Goal: Information Seeking & Learning: Check status

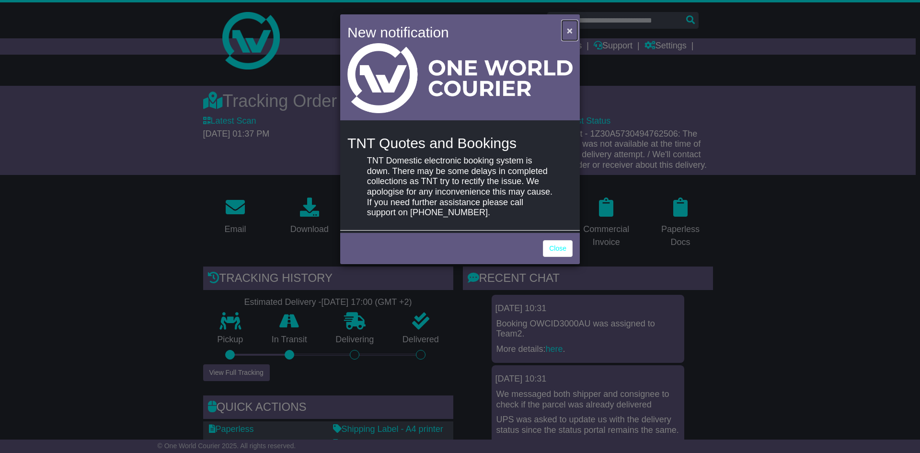
click at [573, 32] on button "×" at bounding box center [569, 31] width 15 height 20
drag, startPoint x: 801, startPoint y: 297, endPoint x: 704, endPoint y: 246, distance: 110.0
click at [796, 294] on div "New notification × TNT Quotes and Bookings TNT Domestic electronic booking syst…" at bounding box center [460, 226] width 920 height 453
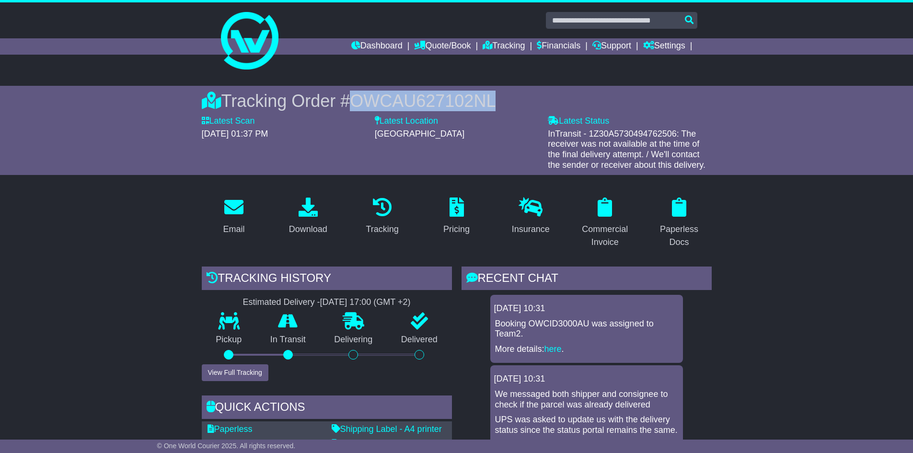
drag, startPoint x: 503, startPoint y: 102, endPoint x: 358, endPoint y: 102, distance: 145.7
click at [358, 102] on div "Tracking Order # OWCAU627102NL" at bounding box center [457, 101] width 510 height 21
copy span "OWCAU627102NL"
click at [505, 43] on link "Tracking" at bounding box center [504, 46] width 42 height 16
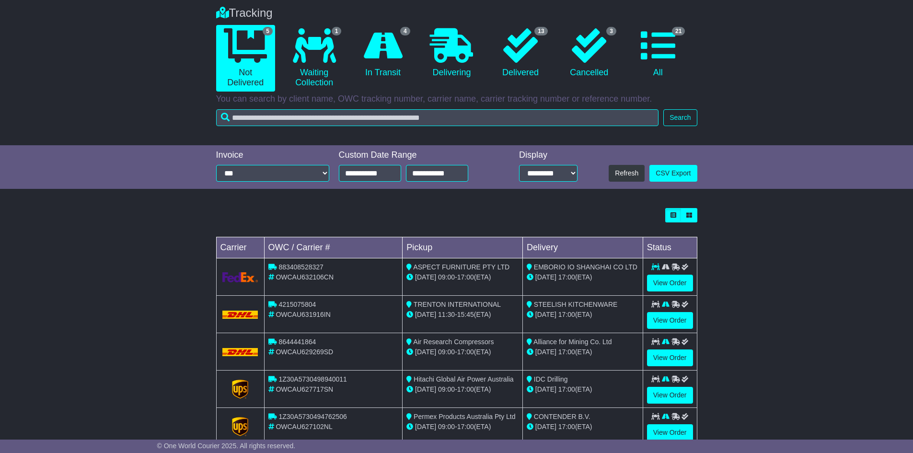
scroll to position [96, 0]
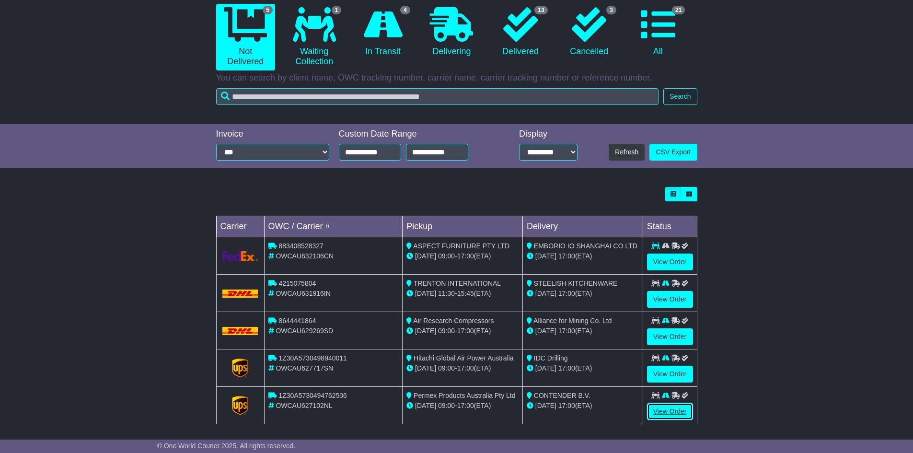
click at [674, 411] on link "View Order" at bounding box center [670, 411] width 46 height 17
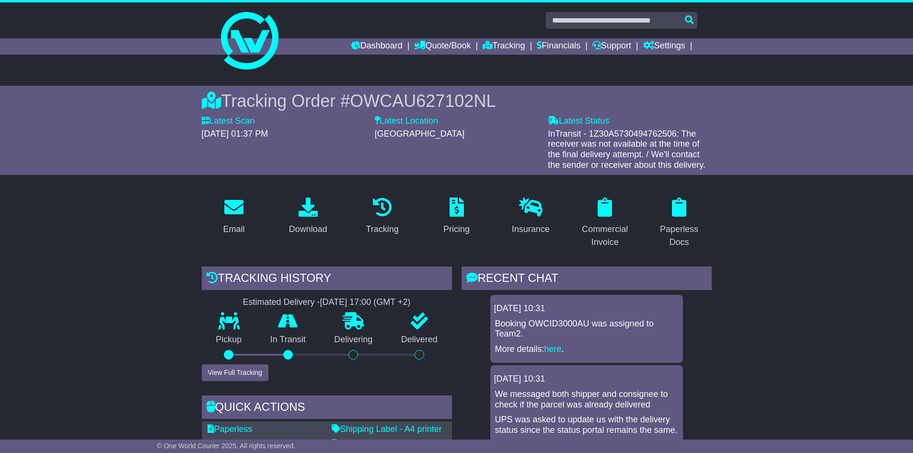
drag, startPoint x: 652, startPoint y: 322, endPoint x: 670, endPoint y: 321, distance: 17.7
click at [652, 322] on p "Booking OWCID3000AU was assigned to Team2." at bounding box center [586, 329] width 183 height 21
drag, startPoint x: 681, startPoint y: 321, endPoint x: 669, endPoint y: 321, distance: 12.0
drag, startPoint x: 758, startPoint y: 201, endPoint x: 760, endPoint y: 208, distance: 7.0
